Goal: Information Seeking & Learning: Learn about a topic

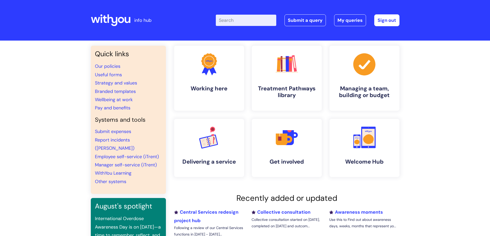
click at [256, 22] on input "Enter your search term here..." at bounding box center [246, 20] width 60 height 11
type input "maternity"
click button "Search" at bounding box center [0, 0] width 0 height 0
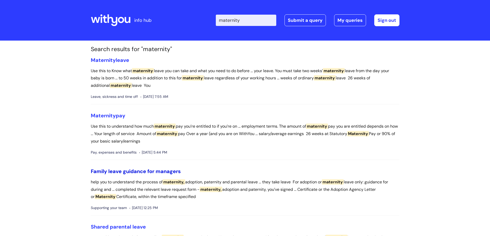
click at [118, 171] on link "Family leave guidance for managers" at bounding box center [136, 171] width 90 height 7
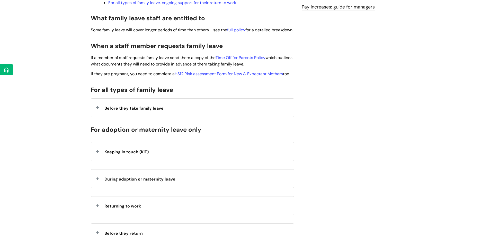
scroll to position [232, 0]
click at [97, 116] on div "Before they take family leave" at bounding box center [192, 107] width 203 height 18
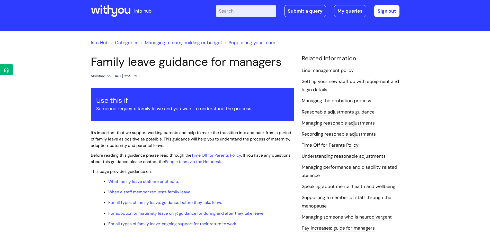
scroll to position [0, 0]
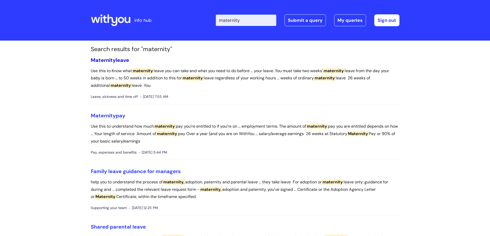
click at [114, 62] on span "Maternity" at bounding box center [103, 60] width 25 height 7
click at [130, 172] on link "Family leave guidance for managers" at bounding box center [136, 171] width 90 height 7
click at [121, 58] on link "Maternity leave" at bounding box center [110, 60] width 38 height 7
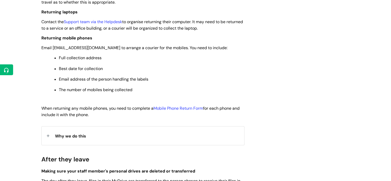
scroll to position [669, 0]
